Goal: Information Seeking & Learning: Learn about a topic

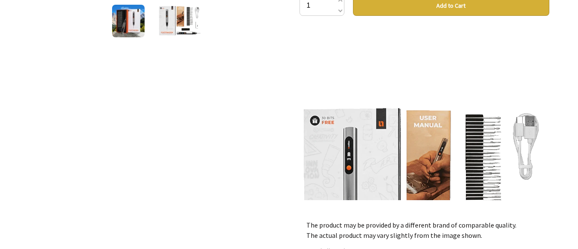
scroll to position [282, 0]
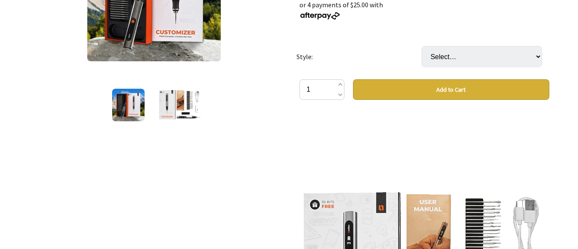
click at [195, 127] on div "1 /2" at bounding box center [154, 187] width 264 height 566
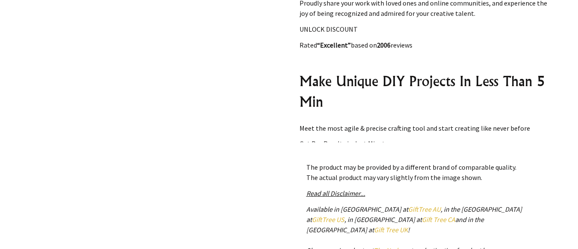
scroll to position [599, 0]
click at [451, 88] on h2 "Make Unique DIY Projects In Less Than 5 Min" at bounding box center [424, 90] width 250 height 41
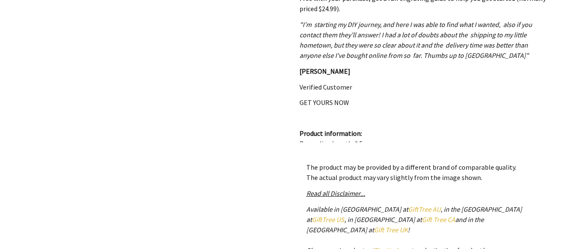
scroll to position [1956, 0]
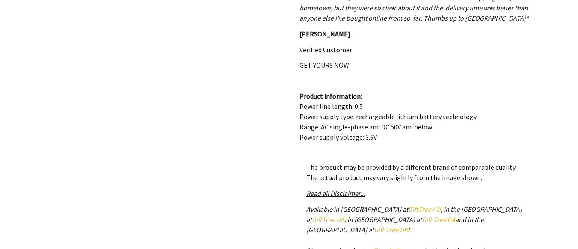
click at [401, 73] on div "See how our customers WOW their peers Elevate Your Crafts In 3 Simple Steps Ima…" at bounding box center [424, 56] width 250 height 171
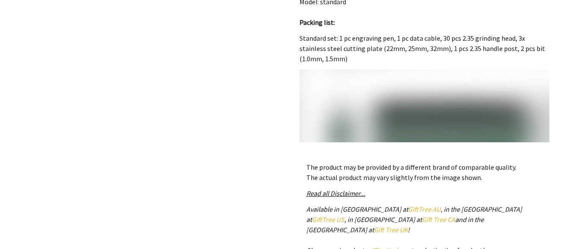
click at [350, 64] on p "Standard set: 1 pc engraving pen, 1 pc data cable, 30 pcs 2.35 grinding head, 3…" at bounding box center [424, 48] width 250 height 31
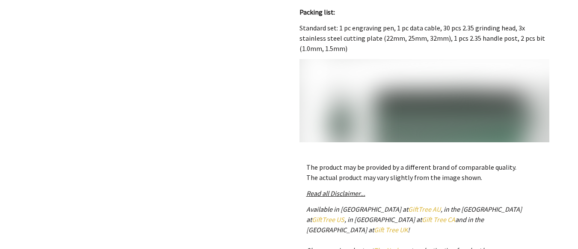
click at [349, 53] on p "Standard set: 1 pc engraving pen, 1 pc data cable, 30 pcs 2.35 grinding head, 3…" at bounding box center [424, 38] width 250 height 31
click at [349, 53] on p "Standard set: 1 pc engraving pen, 1 pc data cable, 30 pcs 2.35 grinding head, 3…" at bounding box center [424, 37] width 250 height 31
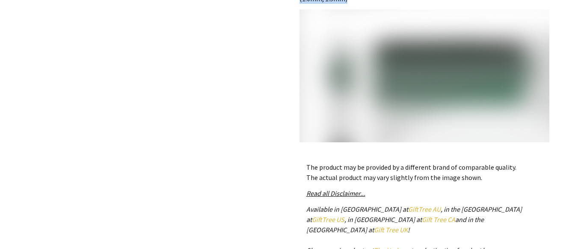
click at [338, 78] on img at bounding box center [424, 134] width 250 height 250
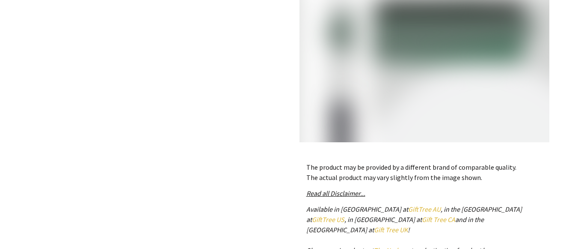
click at [338, 78] on img at bounding box center [424, 92] width 250 height 250
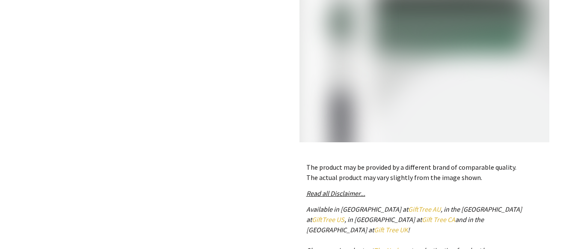
click at [338, 78] on img at bounding box center [424, 83] width 250 height 250
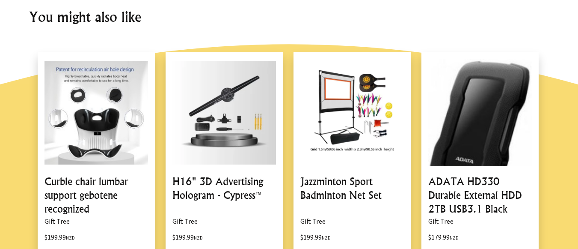
scroll to position [725, 0]
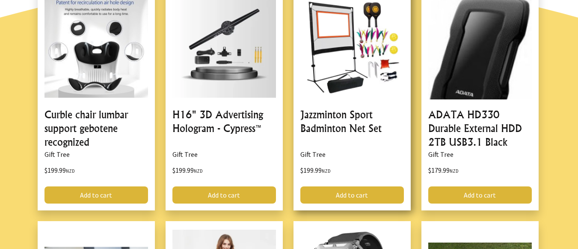
click at [317, 50] on link at bounding box center [351, 97] width 117 height 225
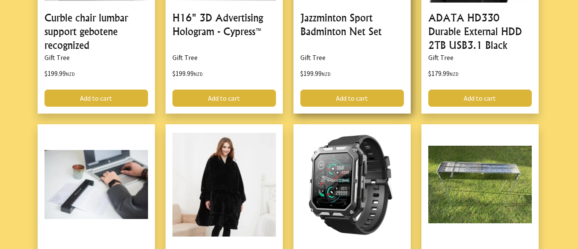
scroll to position [890, 0]
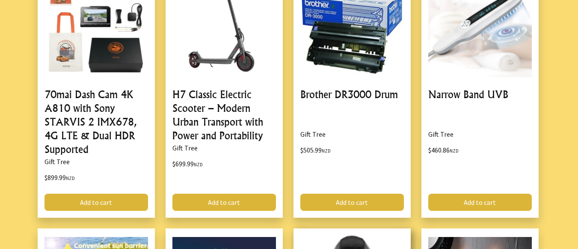
scroll to position [733, 0]
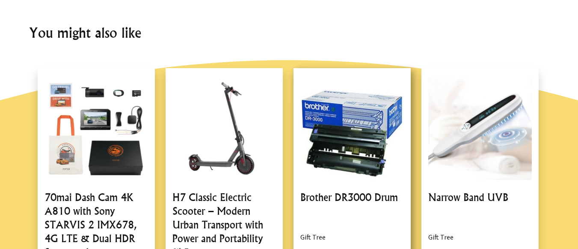
click at [391, 30] on h2 "You might also like" at bounding box center [289, 32] width 520 height 21
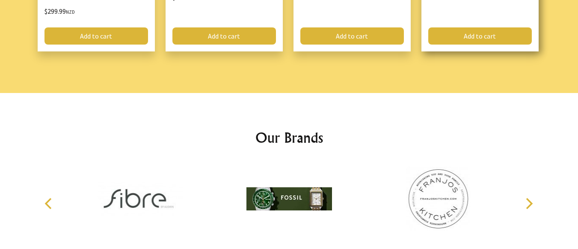
scroll to position [1186, 0]
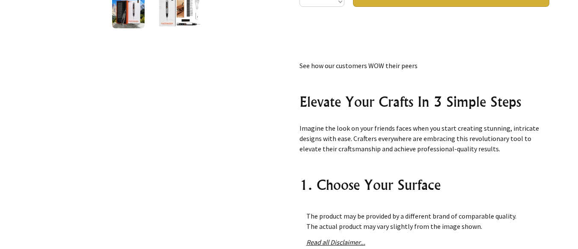
scroll to position [312, 0]
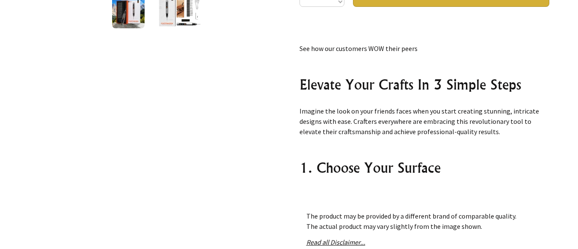
drag, startPoint x: 388, startPoint y: 77, endPoint x: 217, endPoint y: 98, distance: 171.7
click at [217, 98] on div "1 /2" at bounding box center [154, 94] width 264 height 566
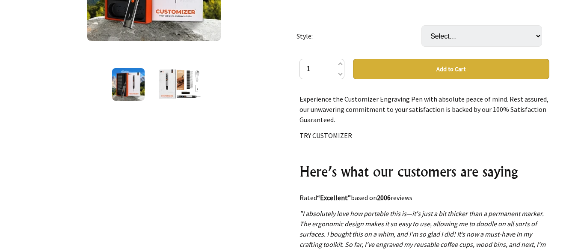
scroll to position [1516, 0]
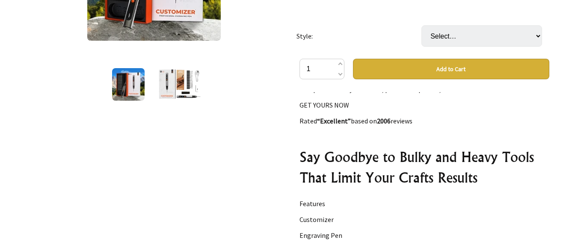
click at [449, 169] on h2 "Say Goodbye to Bulky and Heavy Tools That Limit Your Crafts Results" at bounding box center [424, 166] width 250 height 41
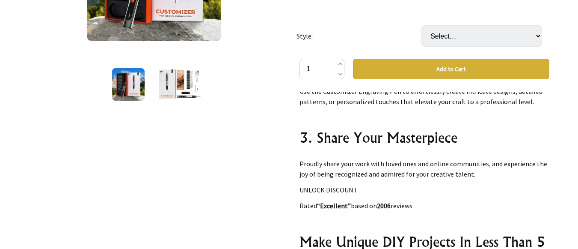
scroll to position [560, 0]
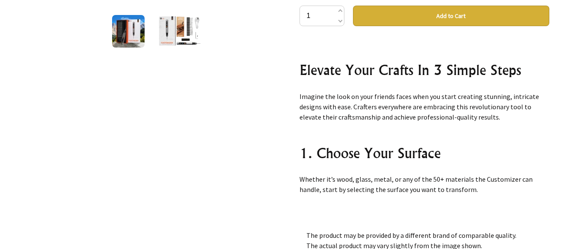
scroll to position [335, 0]
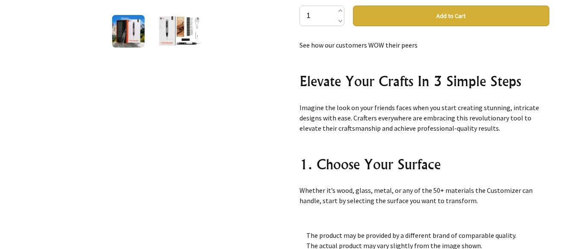
click at [301, 80] on h2 "Elevate Your Crafts In 3 Simple Steps" at bounding box center [424, 81] width 250 height 21
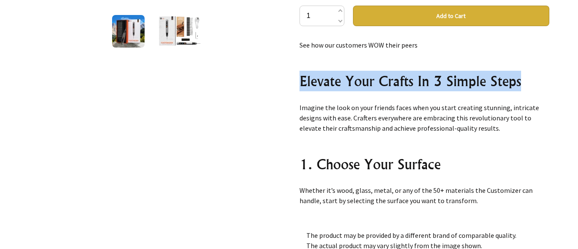
drag, startPoint x: 301, startPoint y: 80, endPoint x: 519, endPoint y: 88, distance: 217.5
click at [519, 88] on h2 "Elevate Your Crafts In 3 Simple Steps" at bounding box center [424, 81] width 250 height 21
copy h2 "Elevate Your Crafts In 3 Simple Steps"
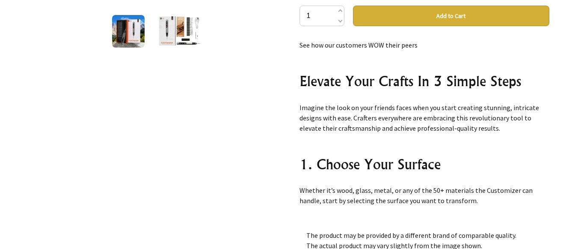
click at [299, 107] on p "Imagine the look on your friends faces when you start creating stunning, intric…" at bounding box center [424, 117] width 250 height 31
drag, startPoint x: 328, startPoint y: 108, endPoint x: 336, endPoint y: 108, distance: 8.6
click at [336, 108] on p "Imagine the look on your friends faces when you start creating stunning, intric…" at bounding box center [424, 117] width 250 height 31
drag, startPoint x: 311, startPoint y: 108, endPoint x: 304, endPoint y: 108, distance: 6.8
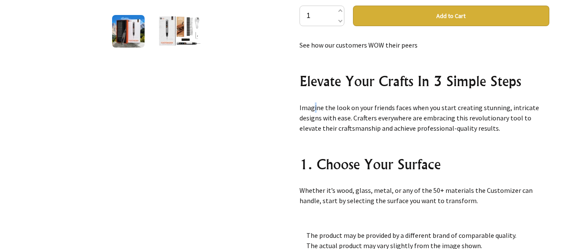
click at [304, 108] on p "Imagine the look on your friends faces when you start creating stunning, intric…" at bounding box center [424, 117] width 250 height 31
click at [299, 107] on div "Culiau's Customizer Engraving Pen Gift Tree $99.99 NZD or 4 payments of $25.00 …" at bounding box center [425, 114] width 264 height 566
drag, startPoint x: 299, startPoint y: 107, endPoint x: 499, endPoint y: 129, distance: 201.5
click at [499, 129] on div "Culiau's Customizer Engraving Pen Gift Tree $99.99 NZD or 4 payments of $25.00 …" at bounding box center [425, 114] width 264 height 566
copy p "Imagine the look on your friends faces when you start creating stunning, intric…"
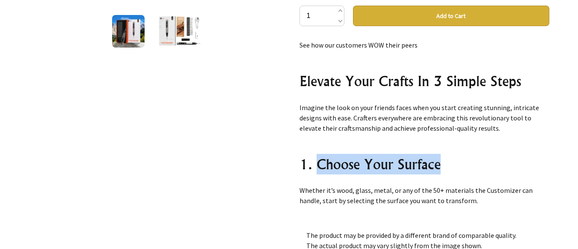
drag, startPoint x: 315, startPoint y: 163, endPoint x: 462, endPoint y: 168, distance: 146.4
click at [462, 168] on h2 "1. Choose Your Surface" at bounding box center [424, 164] width 250 height 21
copy h2 "Choose Your Surface"
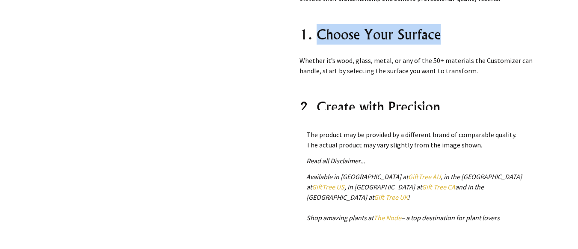
scroll to position [356, 0]
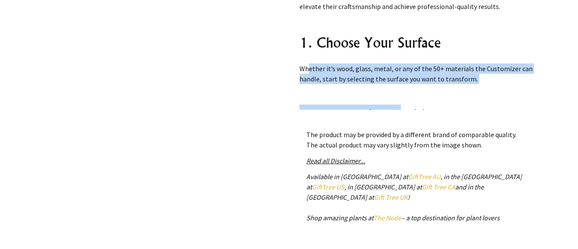
drag, startPoint x: 297, startPoint y: 67, endPoint x: 402, endPoint y: 86, distance: 106.6
click at [402, 86] on div "Culiau's Customizer Engraving Pen Gift Tree $99.99 NZD or 4 payments of $25.00 …" at bounding box center [425, 13] width 264 height 566
copy div "Whether it’s wood, glass, metal, or any of the 50+ materials the Customizer can…"
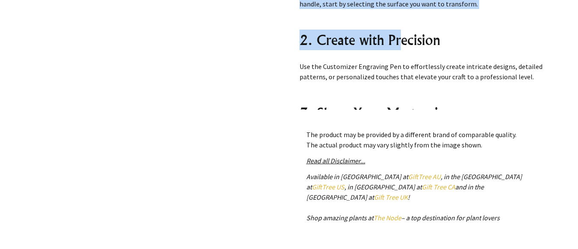
scroll to position [431, 0]
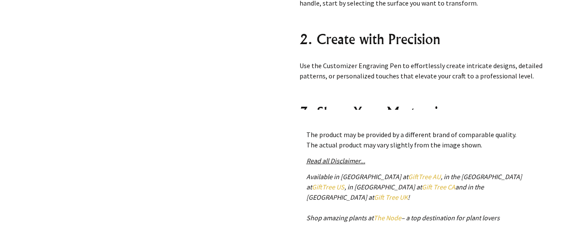
click at [284, 42] on div "1 /2" at bounding box center [154, 13] width 264 height 566
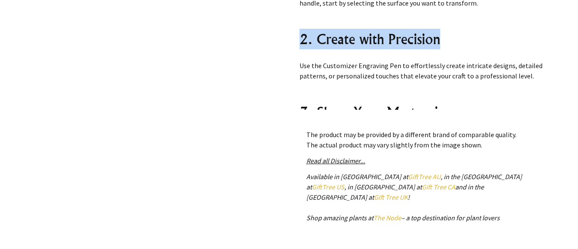
drag, startPoint x: 297, startPoint y: 38, endPoint x: 444, endPoint y: 42, distance: 146.8
click at [444, 42] on div "Culiau's Customizer Engraving Pen Gift Tree $99.99 NZD or 4 payments of $25.00 …" at bounding box center [425, 13] width 264 height 566
copy h2 "2. Create with Precision"
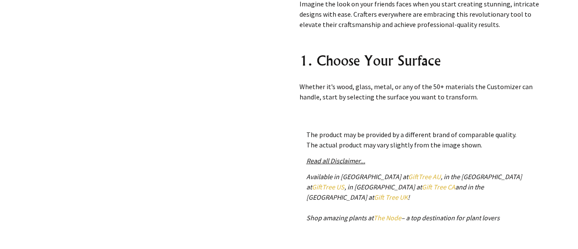
scroll to position [353, 0]
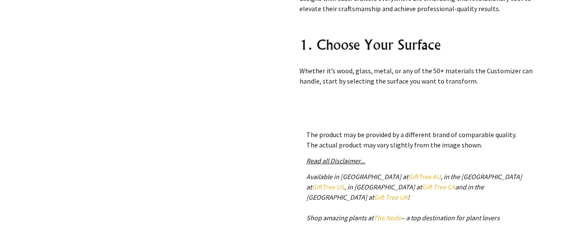
click at [297, 41] on div "Culiau's Customizer Engraving Pen Gift Tree $99.99 NZD or 4 payments of $25.00 …" at bounding box center [425, 13] width 264 height 566
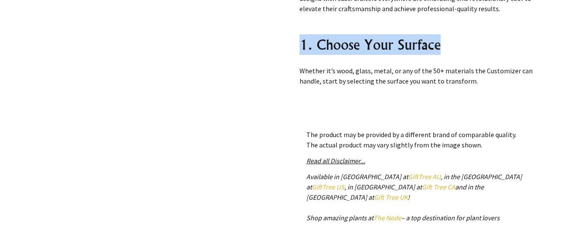
drag, startPoint x: 297, startPoint y: 41, endPoint x: 442, endPoint y: 44, distance: 145.5
click at [442, 44] on div "Culiau's Customizer Engraving Pen Gift Tree $99.99 NZD or 4 payments of $25.00 …" at bounding box center [425, 13] width 264 height 566
copy h2 "1. Choose Your Surface"
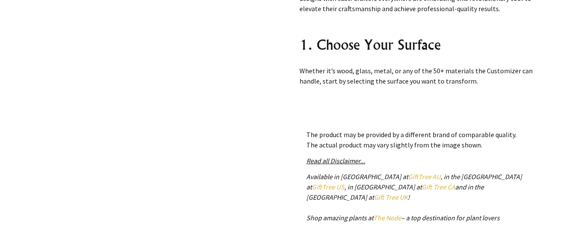
click at [297, 67] on div "Culiau's Customizer Engraving Pen Gift Tree $99.99 NZD or 4 payments of $25.00 …" at bounding box center [425, 13] width 264 height 566
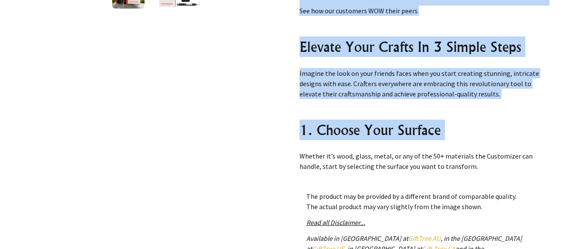
scroll to position [281, 0]
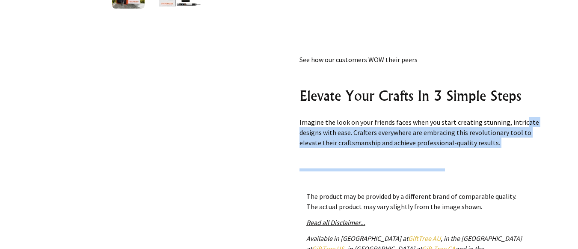
drag, startPoint x: 298, startPoint y: 67, endPoint x: 516, endPoint y: 125, distance: 225.0
click at [516, 125] on div "Culiau's Customizer Engraving Pen Gift Tree $99.99 NZD or 4 payments of $25.00 …" at bounding box center [425, 75] width 264 height 566
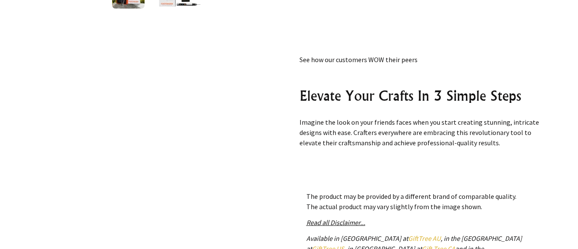
click at [259, 108] on div "1 /2" at bounding box center [154, 75] width 264 height 566
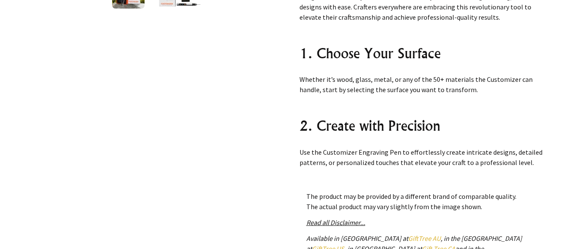
scroll to position [407, 0]
drag, startPoint x: 297, startPoint y: 78, endPoint x: 467, endPoint y: 87, distance: 169.7
click at [467, 87] on div "Culiau's Customizer Engraving Pen Gift Tree $99.99 NZD or 4 payments of $25.00 …" at bounding box center [425, 75] width 264 height 566
copy p "Whether it’s wood, glass, metal, or any of the 50+ materials the Customizer can…"
click at [296, 148] on div "Culiau's Customizer Engraving Pen Gift Tree $99.99 NZD or 4 payments of $25.00 …" at bounding box center [425, 75] width 264 height 566
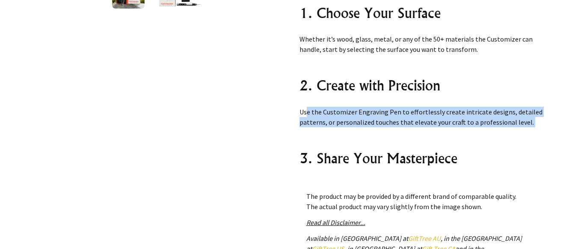
scroll to position [460, 0]
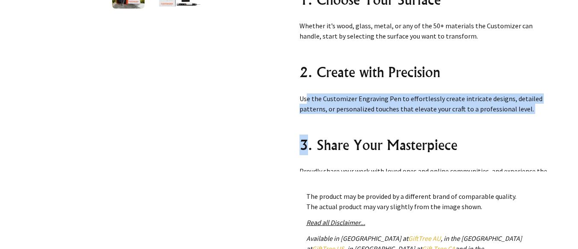
drag, startPoint x: 300, startPoint y: 151, endPoint x: 307, endPoint y: 151, distance: 7.3
click at [307, 151] on div "See how our customers WOW their peers Elevate Your Crafts In 3 Simple Steps Ima…" at bounding box center [424, 85] width 250 height 171
click at [303, 142] on h2 "3. Share Your Masterpiece" at bounding box center [424, 144] width 250 height 21
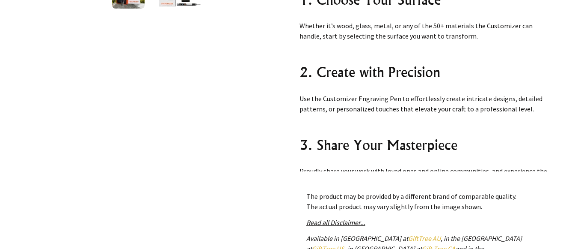
drag, startPoint x: 297, startPoint y: 94, endPoint x: 532, endPoint y: 113, distance: 236.1
click at [532, 113] on div "Culiau's Customizer Engraving Pen Gift Tree $99.99 NZD or 4 payments of $25.00 …" at bounding box center [425, 75] width 264 height 566
copy p "Use the Customizer Engraving Pen to effortlessly create intricate designs, deta…"
click at [251, 122] on div "1 /2" at bounding box center [154, 75] width 264 height 566
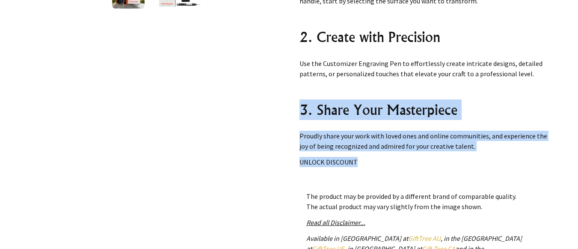
drag, startPoint x: 300, startPoint y: 142, endPoint x: 422, endPoint y: 158, distance: 123.4
click at [422, 158] on div "See how our customers WOW their peers Elevate Your Crafts In 3 Simple Steps Ima…" at bounding box center [424, 85] width 250 height 171
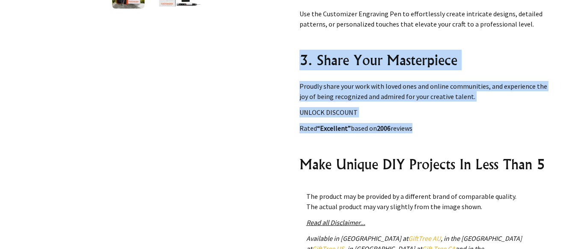
scroll to position [554, 0]
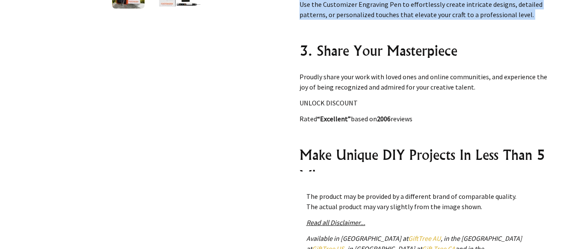
drag, startPoint x: 232, startPoint y: 86, endPoint x: 290, endPoint y: 53, distance: 66.9
click at [290, 53] on div "1 /2 Culiau's Customizer Engraving Pen Gift Tree $99.99 NZD or 4 payments of $2…" at bounding box center [289, 75] width 534 height 566
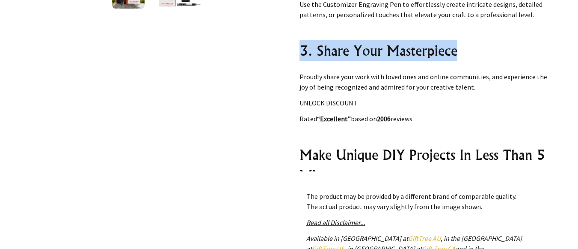
drag, startPoint x: 296, startPoint y: 47, endPoint x: 456, endPoint y: 52, distance: 159.7
click at [456, 52] on div "Culiau's Customizer Engraving Pen Gift Tree $99.99 NZD or 4 payments of $25.00 …" at bounding box center [425, 75] width 264 height 566
copy h2 "3. Share Your Masterpiece"
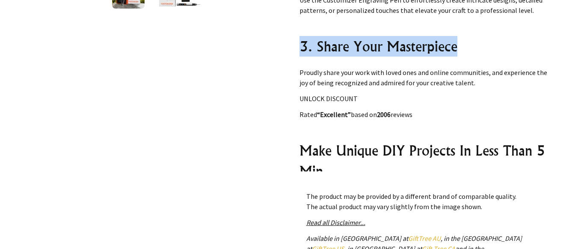
scroll to position [554, 0]
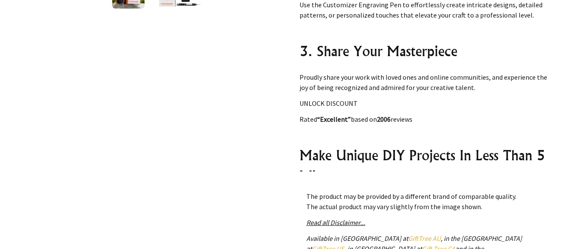
click at [298, 75] on div "Culiau's Customizer Engraving Pen Gift Tree $99.99 NZD or 4 payments of $25.00 …" at bounding box center [425, 75] width 264 height 566
drag, startPoint x: 298, startPoint y: 75, endPoint x: 486, endPoint y: 85, distance: 187.6
click at [486, 85] on div "Culiau's Customizer Engraving Pen Gift Tree $99.99 NZD or 4 payments of $25.00 …" at bounding box center [425, 75] width 264 height 566
copy p "Proudly share your work with loved ones and online communities, and experience …"
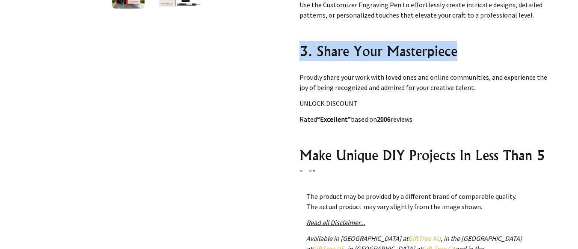
drag, startPoint x: 301, startPoint y: 47, endPoint x: 459, endPoint y: 59, distance: 158.8
click at [459, 59] on h2 "3. Share Your Masterpiece" at bounding box center [424, 51] width 250 height 21
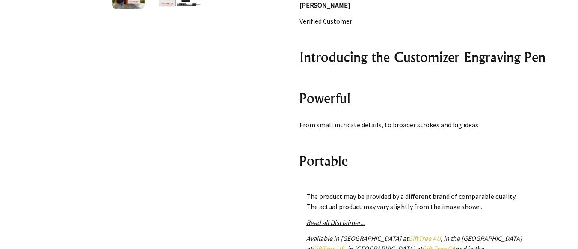
scroll to position [892, 0]
